Goal: Find specific page/section: Find specific page/section

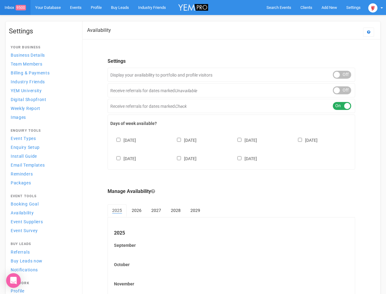
click at [193, 147] on div "[DATE] [DATE] [DATE] [DATE] [DATE] [DATE] [DATE]" at bounding box center [231, 146] width 242 height 37
click at [279, 7] on span "Search Events" at bounding box center [279, 7] width 25 height 5
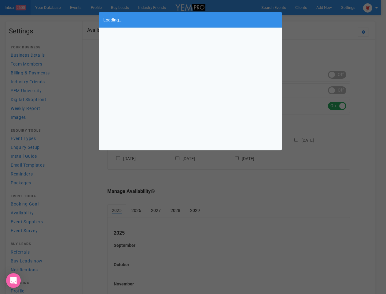
click at [330, 7] on body "Search Events Clients Add New New Client New Event New Enquiry Settings [GEOGRA…" at bounding box center [193, 177] width 386 height 354
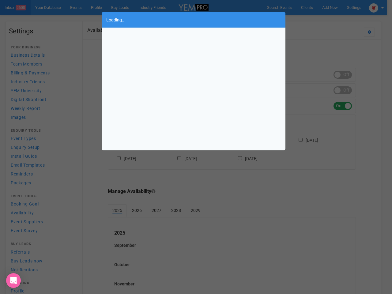
click at [315, 20] on div "Loading..." at bounding box center [196, 147] width 392 height 294
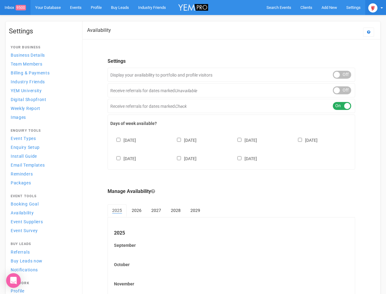
click at [376, 7] on img at bounding box center [373, 7] width 9 height 9
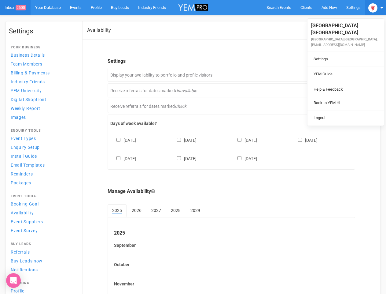
click at [342, 75] on body "Search Events Clients Add New New Client New Event New Enquiry Settings [GEOGRA…" at bounding box center [193, 177] width 386 height 354
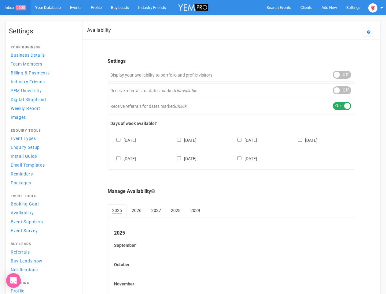
click at [342, 90] on div "ON OFF" at bounding box center [342, 90] width 18 height 8
click at [342, 106] on div "ON OFF" at bounding box center [342, 106] width 18 height 8
click at [232, 148] on div "[DATE] [DATE] [DATE] [DATE] [DATE] [DATE] [DATE]" at bounding box center [231, 146] width 242 height 37
